Goal: Task Accomplishment & Management: Complete application form

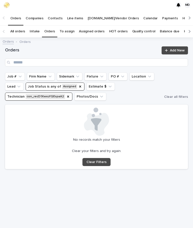
click at [68, 95] on div "Technician" at bounding box center [68, 96] width 4 height 5
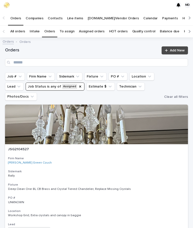
click at [78, 88] on icon "Job Status" at bounding box center [80, 87] width 4 height 4
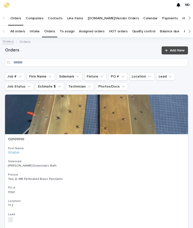
click at [41, 76] on button "Firm Name" at bounding box center [41, 77] width 28 height 8
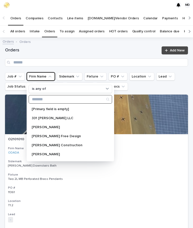
click at [62, 97] on input "Search" at bounding box center [70, 99] width 83 height 8
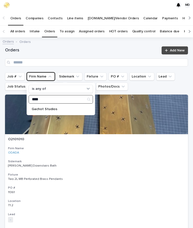
type input "****"
click at [49, 109] on p "Gachot Studios" at bounding box center [58, 109] width 53 height 4
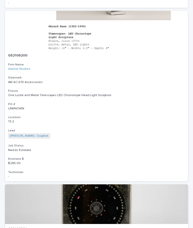
scroll to position [2717, 0]
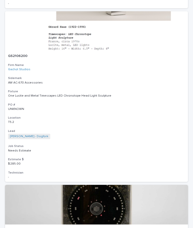
click at [89, 74] on div "GS2106200 Firm Name Gachot Studios Sidemark AW AC-670 Accessories Fixture One L…" at bounding box center [96, 116] width 183 height 131
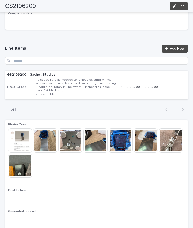
scroll to position [513, 0]
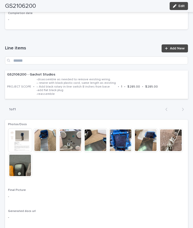
click at [175, 44] on link "Add New" at bounding box center [174, 48] width 26 height 8
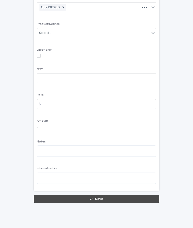
scroll to position [38, 0]
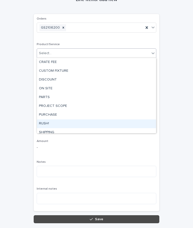
click at [54, 120] on div "RUSH!" at bounding box center [96, 124] width 119 height 9
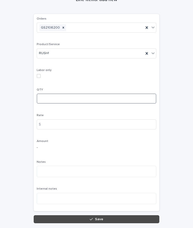
click at [72, 97] on input at bounding box center [97, 99] width 120 height 10
type input "*"
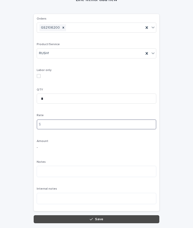
click at [56, 122] on input at bounding box center [97, 125] width 120 height 10
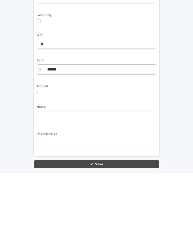
type input "******"
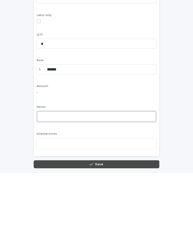
click at [48, 166] on textarea at bounding box center [97, 171] width 120 height 11
click at [124, 166] on textarea "**********" at bounding box center [97, 171] width 120 height 11
click at [119, 166] on textarea "**********" at bounding box center [97, 171] width 120 height 11
click at [123, 166] on textarea "**********" at bounding box center [97, 171] width 120 height 11
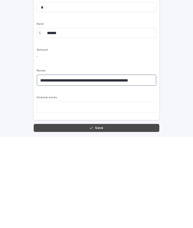
type textarea "**********"
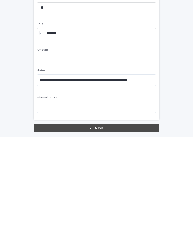
click at [129, 215] on button "Save" at bounding box center [97, 219] width 126 height 8
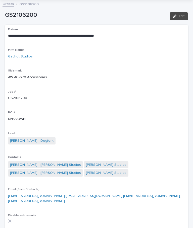
scroll to position [10, 0]
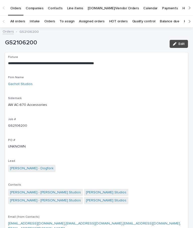
click at [50, 20] on link "Orders" at bounding box center [49, 22] width 11 height 12
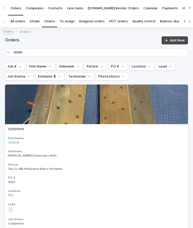
click at [13, 71] on button "Job #" at bounding box center [15, 67] width 20 height 8
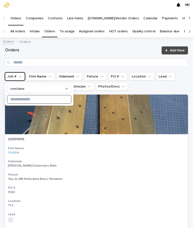
click at [21, 97] on input at bounding box center [39, 99] width 64 height 8
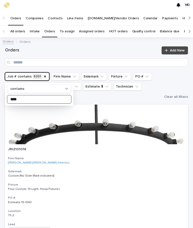
type input "****"
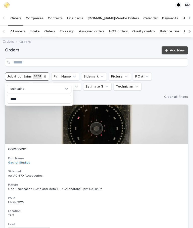
click at [147, 120] on div at bounding box center [96, 125] width 183 height 40
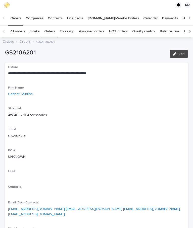
click at [87, 192] on div "Contacts" at bounding box center [96, 190] width 177 height 10
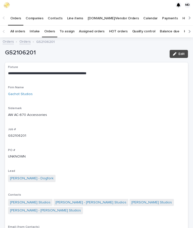
click at [182, 52] on span "Edit" at bounding box center [181, 54] width 6 height 4
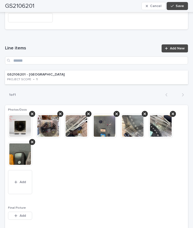
scroll to position [624, 0]
click at [93, 71] on div "GS2106201 - Gachot Studios PROJECT SCOPE • 1" at bounding box center [96, 78] width 183 height 14
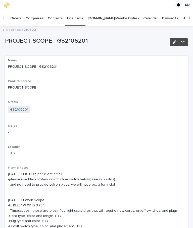
click at [182, 41] on span "Edit" at bounding box center [181, 42] width 6 height 4
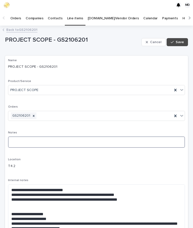
click at [44, 142] on textarea at bounding box center [96, 142] width 177 height 11
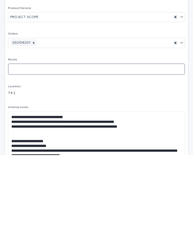
click at [37, 137] on textarea at bounding box center [96, 142] width 177 height 11
click at [48, 137] on textarea at bounding box center [96, 142] width 177 height 11
click at [35, 137] on textarea at bounding box center [96, 142] width 177 height 11
click at [38, 137] on textarea at bounding box center [96, 142] width 177 height 11
click at [50, 137] on textarea at bounding box center [96, 142] width 177 height 11
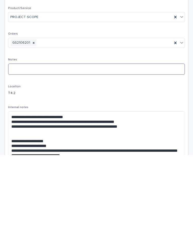
click at [50, 137] on textarea at bounding box center [96, 142] width 177 height 11
click at [67, 137] on textarea at bounding box center [96, 142] width 177 height 11
click at [74, 137] on textarea at bounding box center [96, 142] width 177 height 11
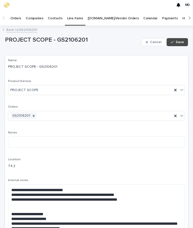
click at [25, 28] on link "Back to GS2106201" at bounding box center [21, 30] width 31 height 6
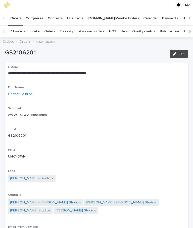
scroll to position [26, 0]
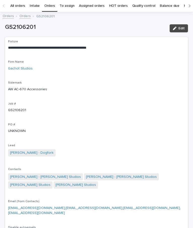
click at [48, 3] on link "Orders" at bounding box center [49, 6] width 11 height 12
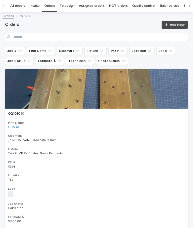
click at [38, 55] on button "Firm Name" at bounding box center [41, 51] width 28 height 8
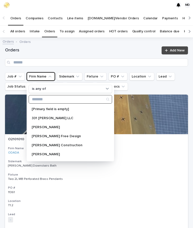
click at [49, 97] on input "Search" at bounding box center [70, 99] width 83 height 8
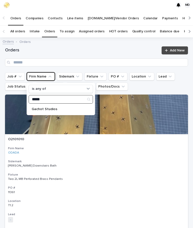
type input "*****"
click at [48, 109] on p "Gachot Studios" at bounding box center [58, 109] width 53 height 4
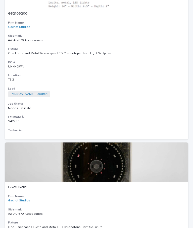
scroll to position [2759, 0]
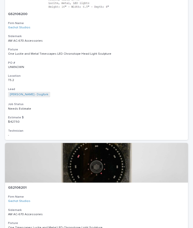
click at [86, 226] on div "One Timescapes Lucite and Metal LED Chronotope Light Sculpture" at bounding box center [96, 228] width 177 height 4
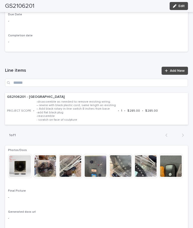
scroll to position [501, 0]
click at [80, 100] on p "-disassemble as needed to remove existing wiring. – rewire with black plastic c…" at bounding box center [75, 111] width 79 height 22
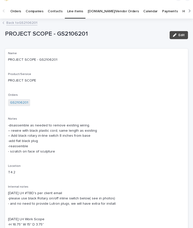
scroll to position [10, 0]
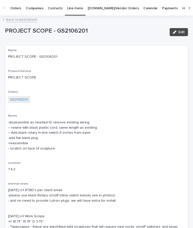
click at [17, 20] on link "Back to GS2106201" at bounding box center [21, 20] width 31 height 6
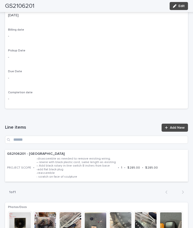
scroll to position [445, 0]
click at [180, 124] on link "Add New" at bounding box center [174, 128] width 26 height 8
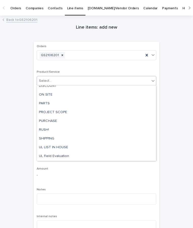
scroll to position [21, 0]
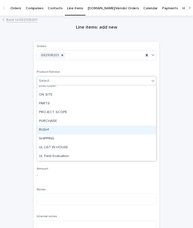
click at [50, 129] on div "RUSH!" at bounding box center [96, 130] width 119 height 9
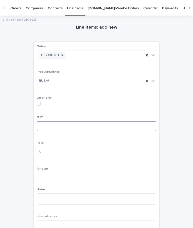
click at [58, 123] on input at bounding box center [97, 126] width 120 height 10
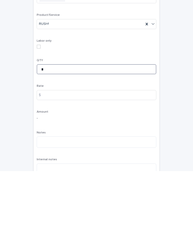
type input "*"
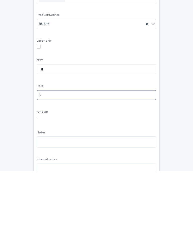
click at [63, 147] on input at bounding box center [97, 152] width 120 height 10
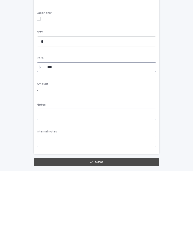
scroll to position [38, 0]
type input "***"
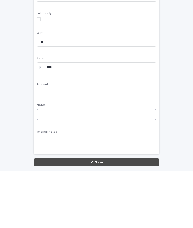
click at [63, 166] on textarea at bounding box center [97, 171] width 120 height 11
click at [62, 166] on textarea at bounding box center [97, 171] width 120 height 11
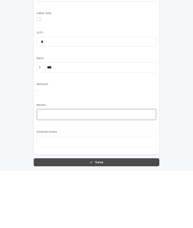
click at [64, 166] on textarea at bounding box center [97, 171] width 120 height 11
click at [71, 166] on textarea at bounding box center [97, 171] width 120 height 11
click at [75, 166] on textarea at bounding box center [97, 171] width 120 height 11
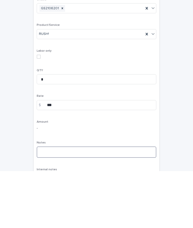
scroll to position [-18, 0]
click at [64, 204] on textarea at bounding box center [97, 209] width 120 height 11
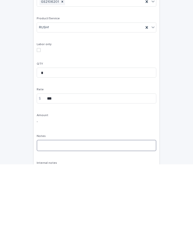
scroll to position [38, 0]
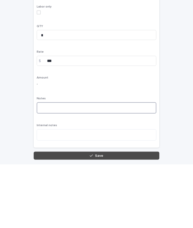
click at [52, 166] on textarea at bounding box center [97, 171] width 120 height 11
click at [62, 166] on textarea at bounding box center [97, 171] width 120 height 11
click at [61, 166] on textarea at bounding box center [97, 171] width 120 height 11
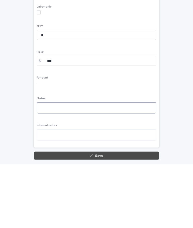
click at [67, 166] on textarea at bounding box center [97, 171] width 120 height 11
click at [109, 166] on textarea at bounding box center [97, 171] width 120 height 11
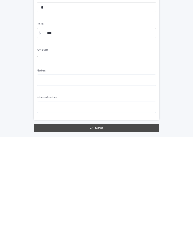
click at [107, 215] on button "Save" at bounding box center [97, 219] width 126 height 8
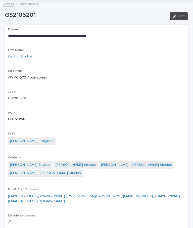
click at [183, 20] on button "Edit" at bounding box center [178, 16] width 18 height 8
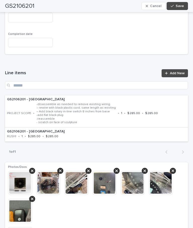
scroll to position [600, 0]
click at [178, 69] on link "Add New" at bounding box center [174, 73] width 26 height 8
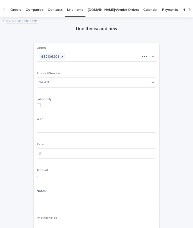
scroll to position [10, 0]
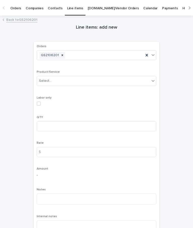
click at [157, 80] on div "Orders GS2106201 Product/Service Select... Labor only QTY Rate $ Amount - Notes…" at bounding box center [97, 140] width 126 height 197
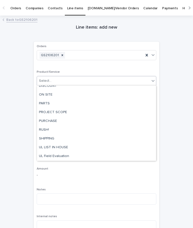
scroll to position [21, 0]
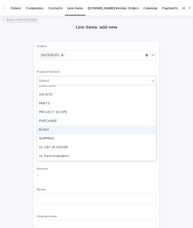
click at [44, 132] on div "RUSH!" at bounding box center [96, 130] width 119 height 9
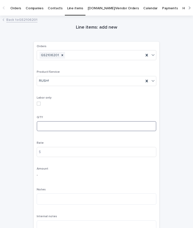
click at [66, 127] on input at bounding box center [97, 126] width 120 height 10
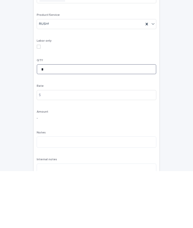
type input "*"
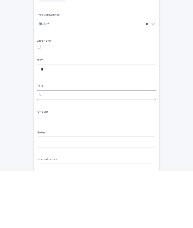
click at [55, 147] on input at bounding box center [97, 152] width 120 height 10
click at [61, 147] on input "*****" at bounding box center [97, 152] width 120 height 10
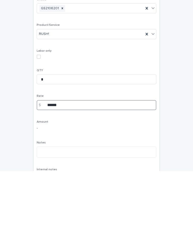
scroll to position [0, 0]
click at [64, 157] on input "******" at bounding box center [97, 162] width 120 height 10
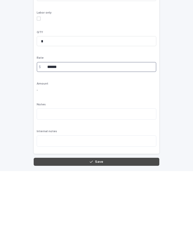
scroll to position [38, 0]
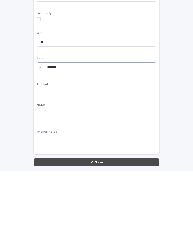
type input "******"
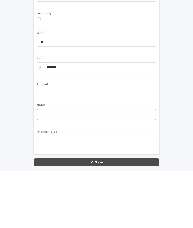
click at [54, 166] on textarea at bounding box center [97, 171] width 120 height 11
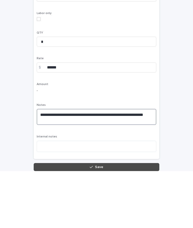
type textarea "**********"
